Goal: Task Accomplishment & Management: Manage account settings

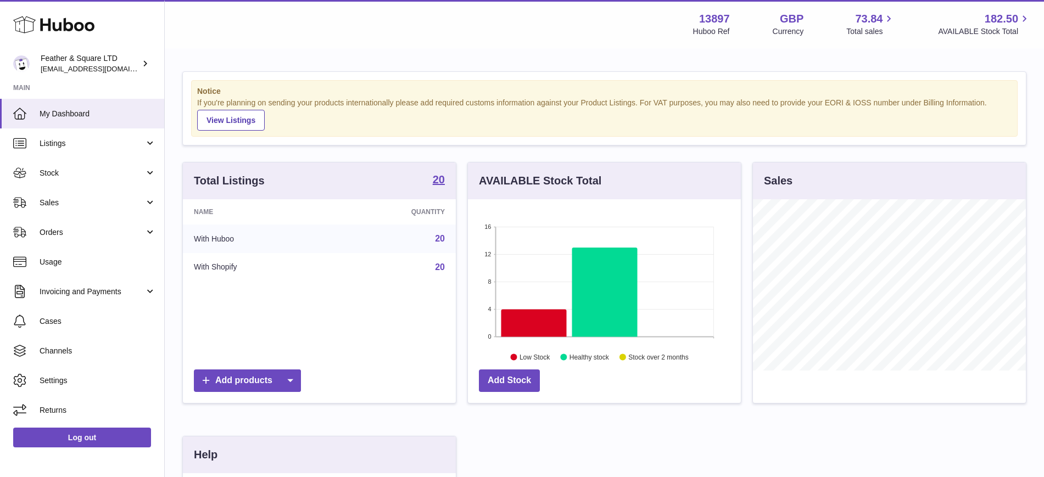
scroll to position [171, 273]
click at [87, 201] on span "Sales" at bounding box center [92, 203] width 105 height 10
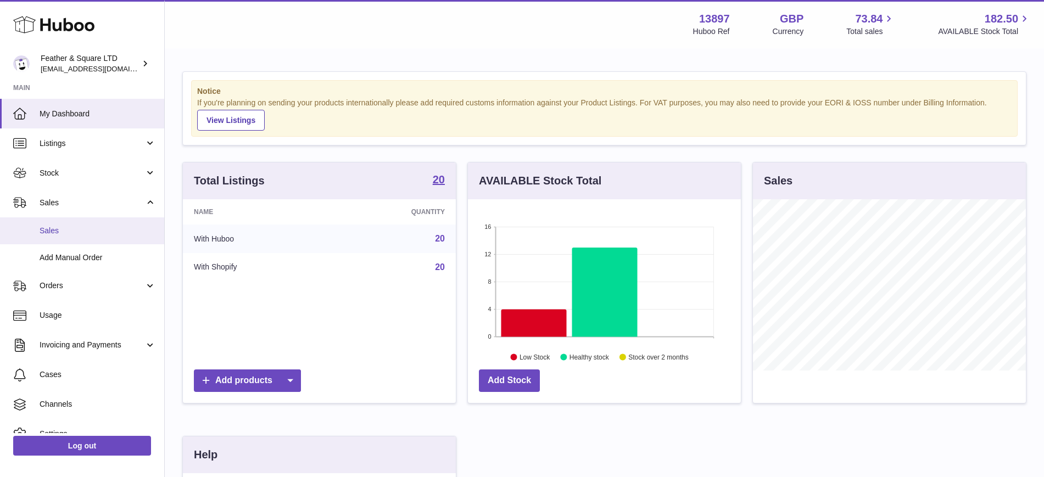
click at [65, 235] on span "Sales" at bounding box center [98, 231] width 116 height 10
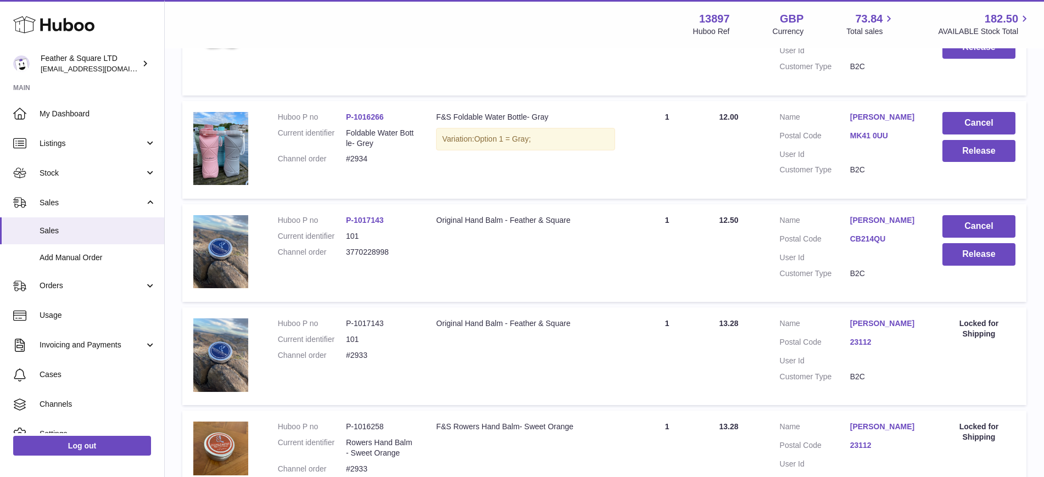
scroll to position [382, 0]
click at [994, 253] on button "Release" at bounding box center [978, 254] width 73 height 23
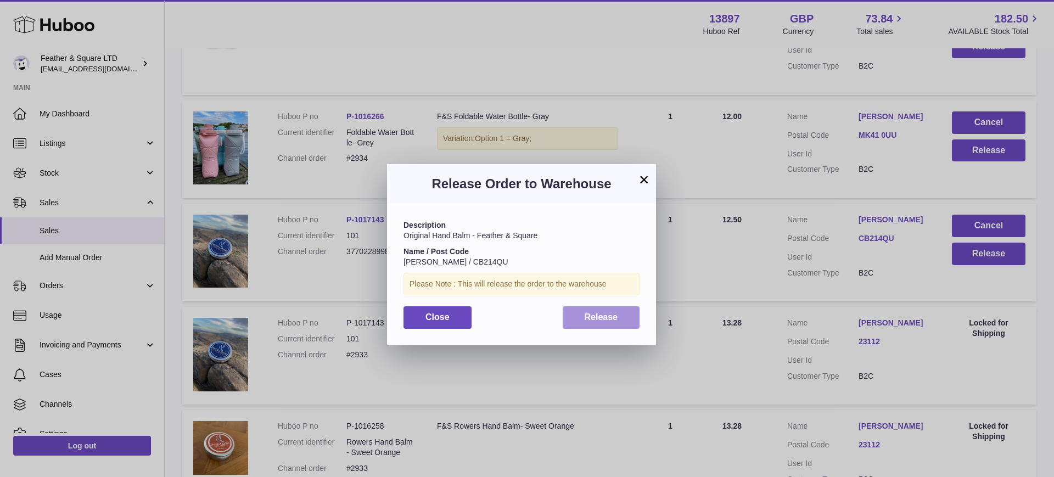
click at [595, 320] on span "Release" at bounding box center [601, 316] width 33 height 9
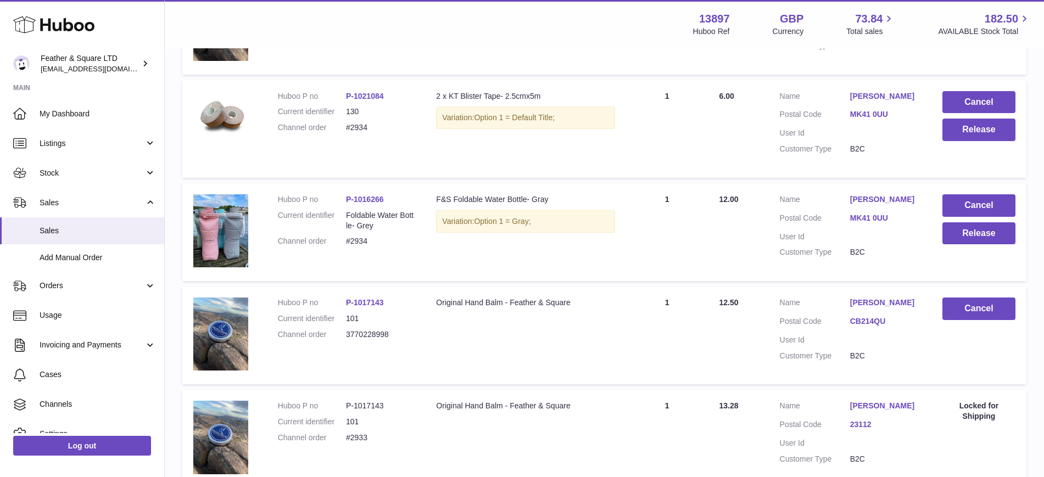
scroll to position [294, 0]
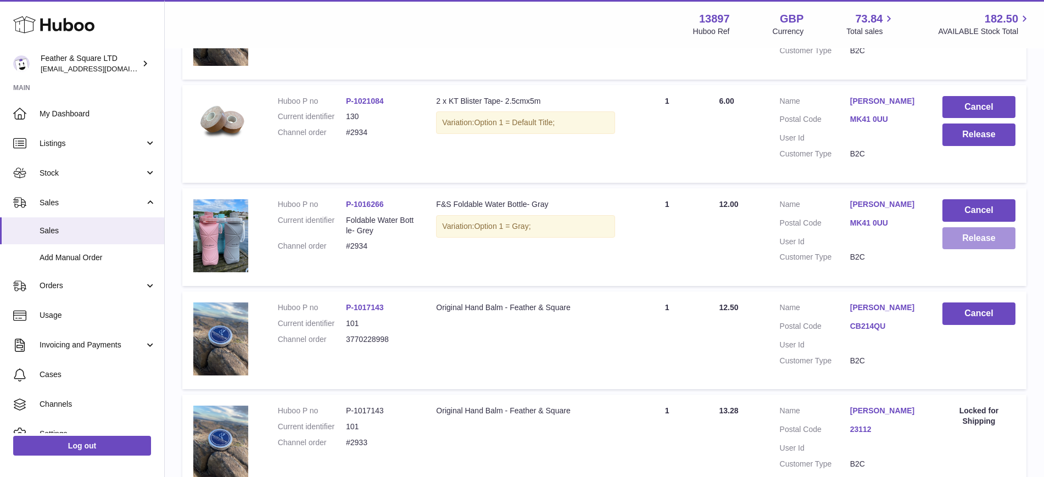
click at [992, 240] on button "Release" at bounding box center [978, 238] width 73 height 23
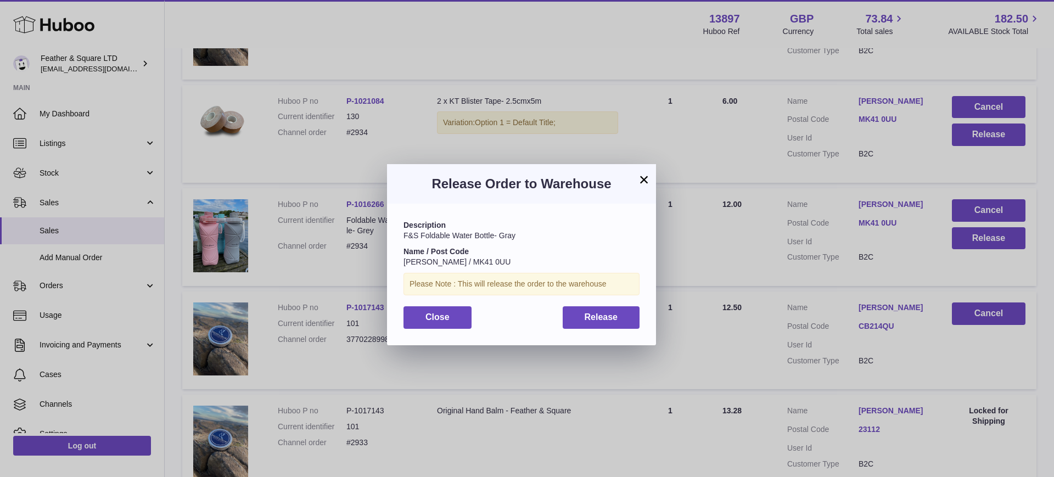
click at [606, 328] on div "Description F&S Foldable Water Bottle- Gray Name / Post Code Andrea Semper / MK…" at bounding box center [521, 274] width 269 height 141
click at [614, 314] on span "Release" at bounding box center [601, 316] width 33 height 9
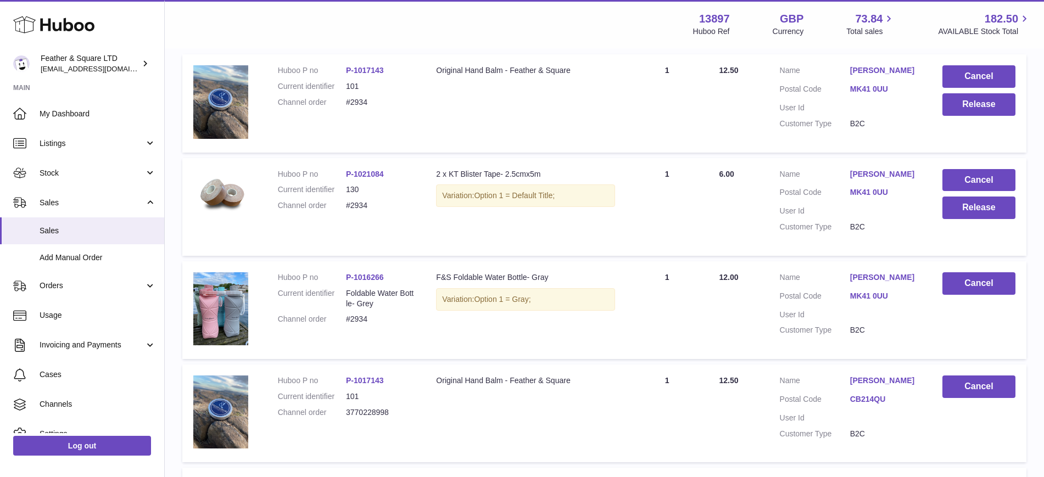
scroll to position [209, 0]
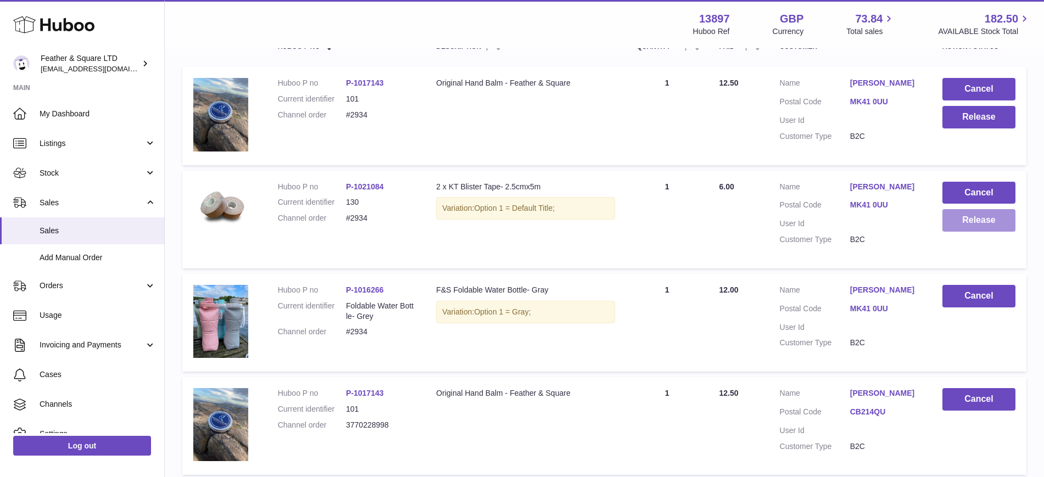
click at [996, 229] on button "Release" at bounding box center [978, 220] width 73 height 23
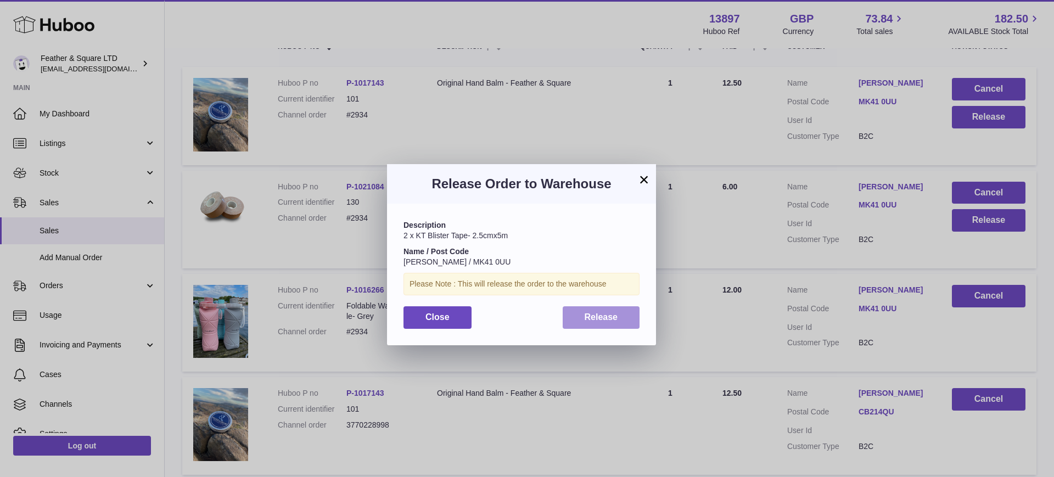
click at [592, 320] on span "Release" at bounding box center [601, 316] width 33 height 9
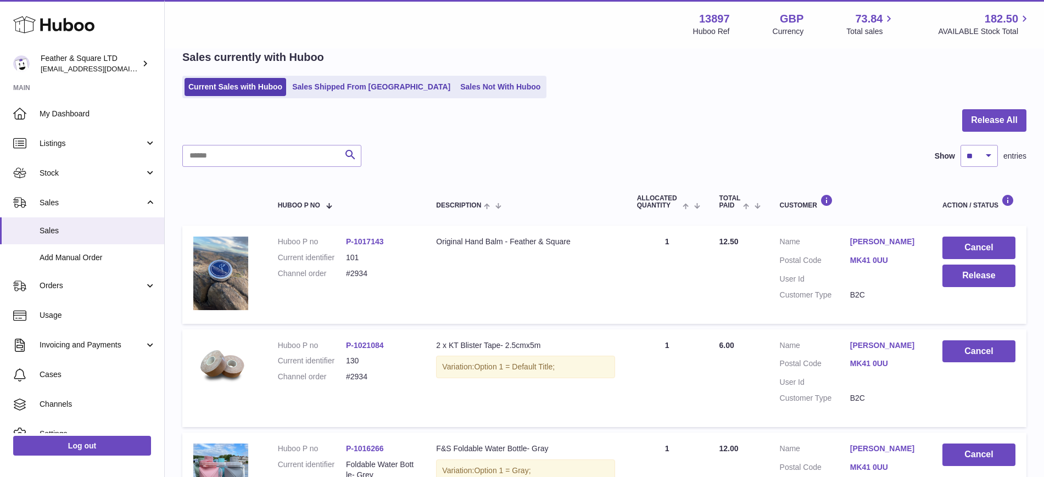
scroll to position [49, 0]
click at [977, 272] on button "Release" at bounding box center [978, 276] width 73 height 23
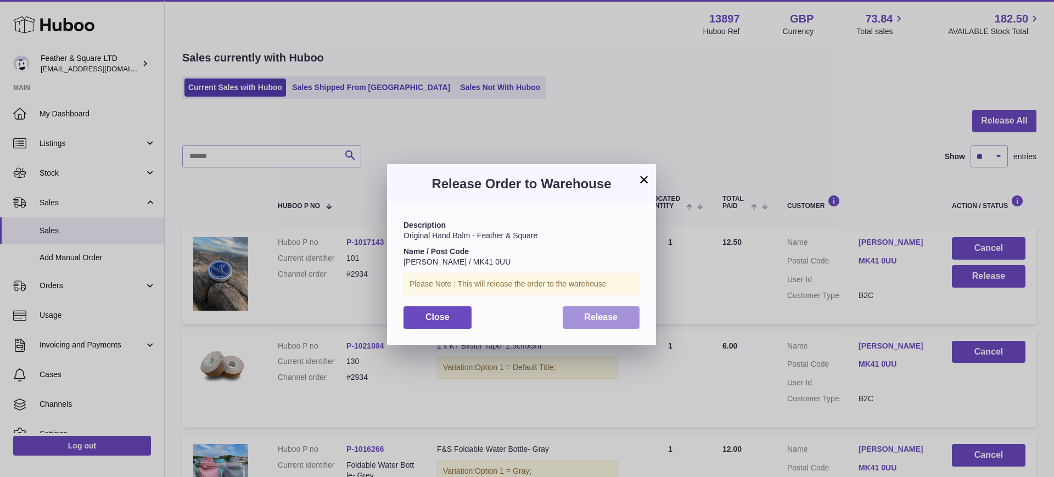
click at [593, 318] on span "Release" at bounding box center [601, 316] width 33 height 9
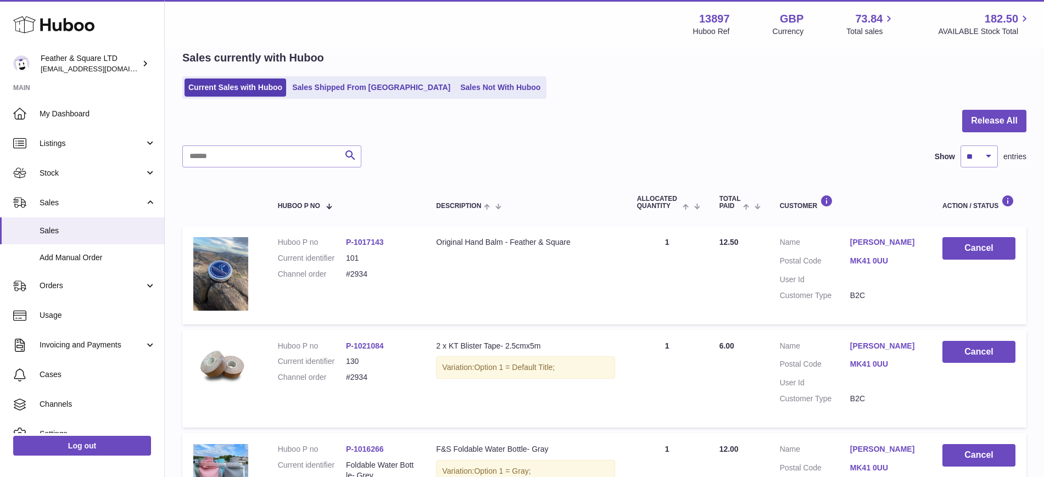
scroll to position [0, 0]
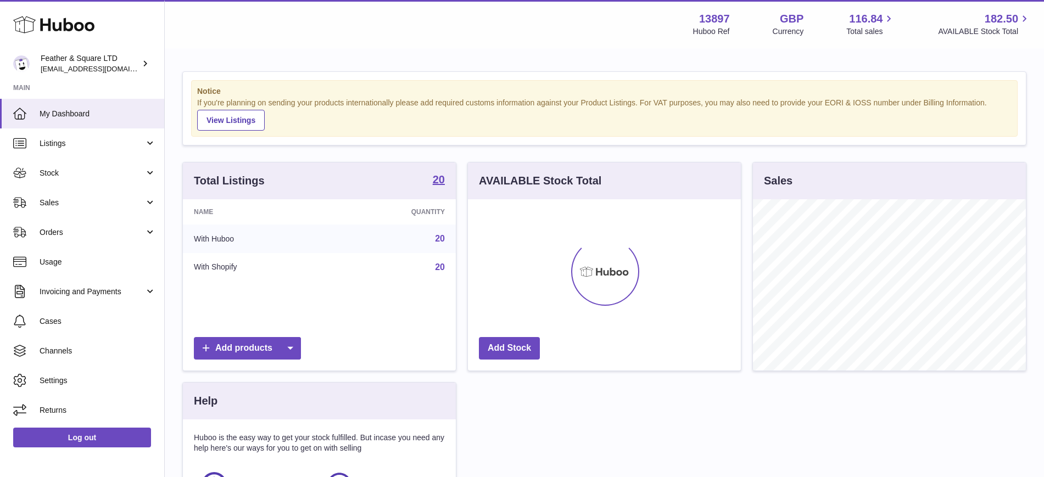
scroll to position [171, 273]
